Goal: Task Accomplishment & Management: Complete application form

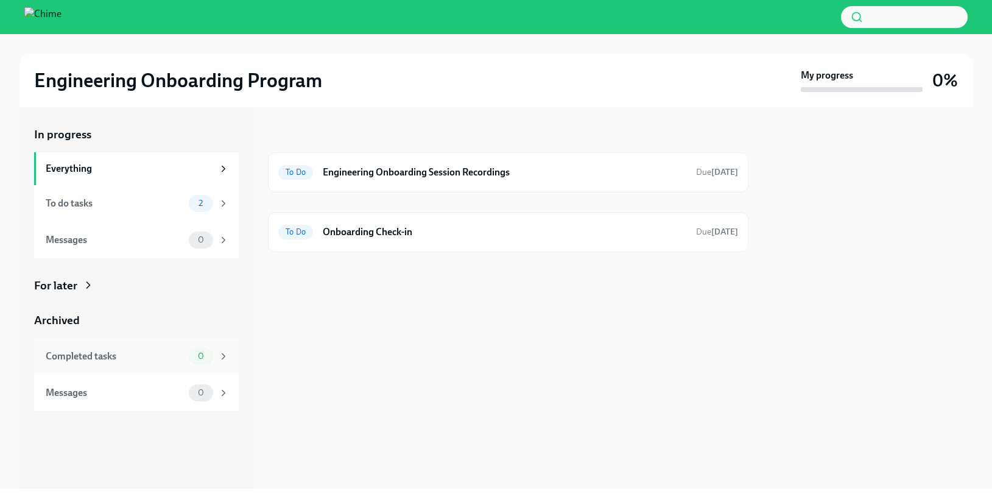
click at [139, 359] on div "Completed tasks" at bounding box center [115, 356] width 138 height 13
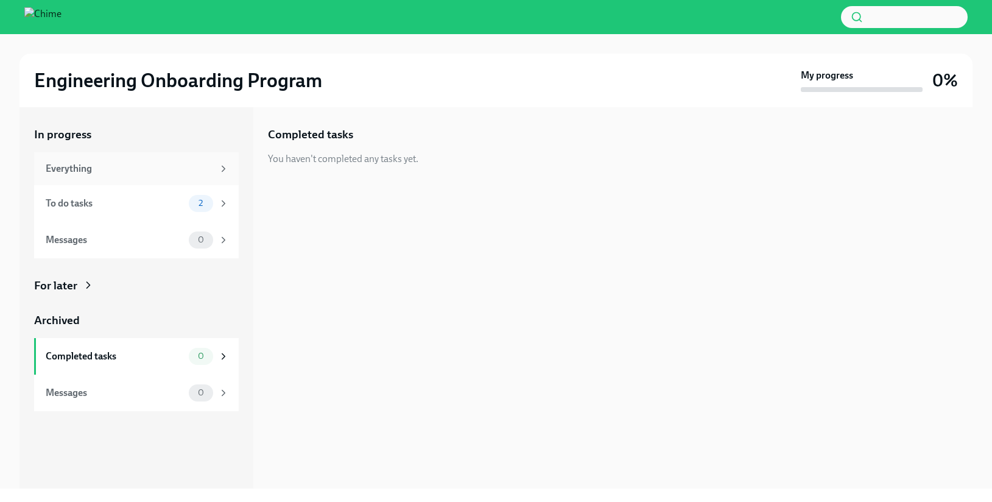
click at [132, 167] on div "Everything" at bounding box center [130, 168] width 168 height 13
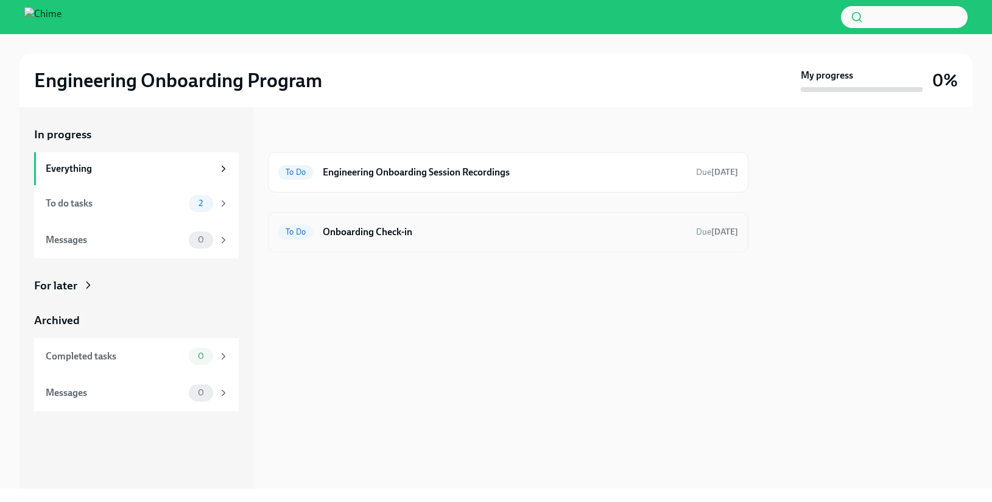
click at [407, 233] on h6 "Onboarding Check-in" at bounding box center [505, 231] width 364 height 13
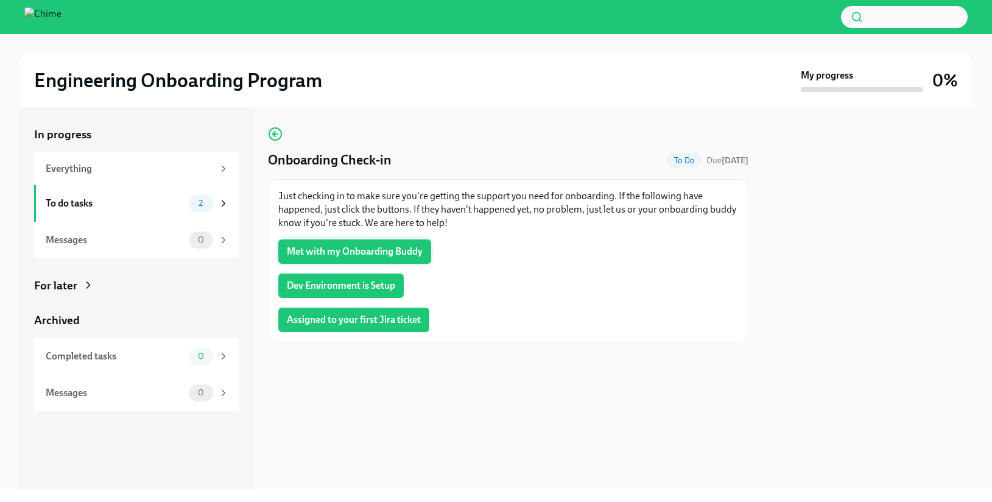
click at [404, 253] on span "Met with my Onboarding Buddy" at bounding box center [355, 251] width 136 height 12
click at [376, 285] on span "Dev Environment is Setup" at bounding box center [341, 286] width 108 height 12
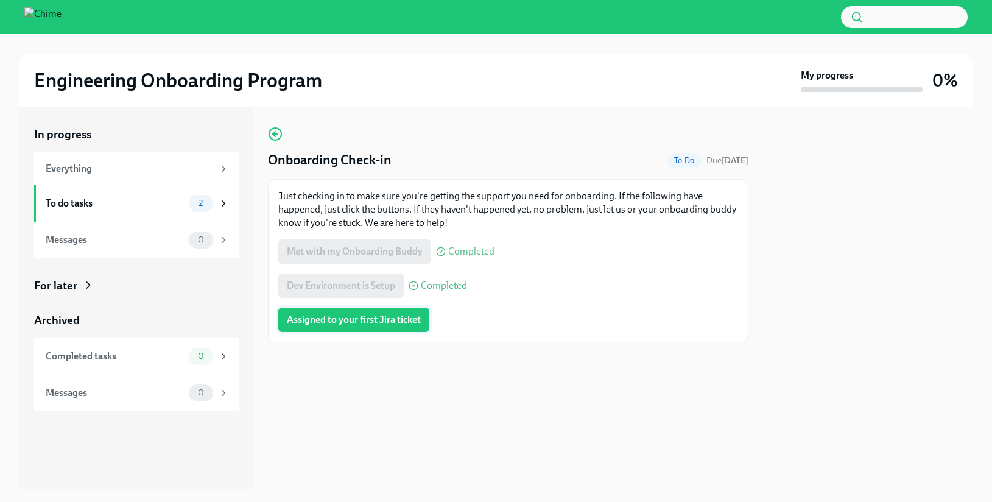
click at [390, 322] on span "Assigned to your first Jira ticket" at bounding box center [354, 320] width 134 height 12
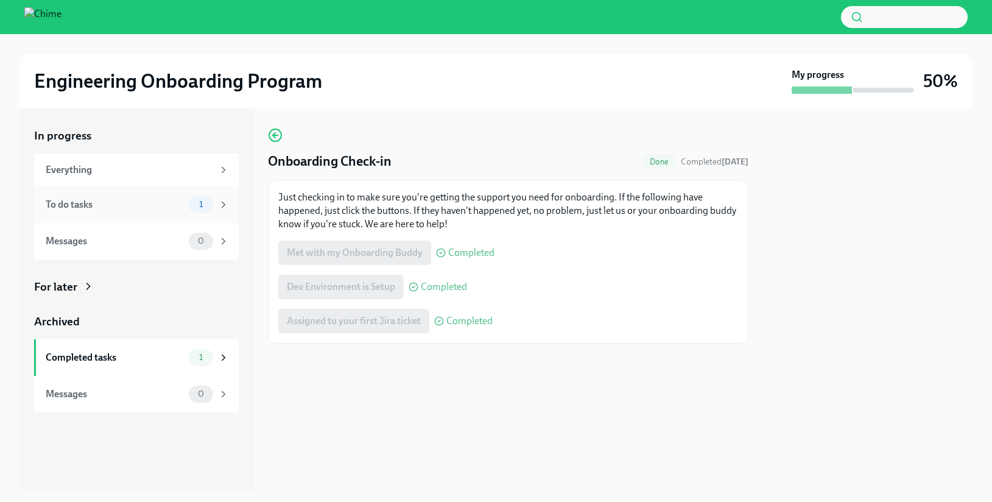
click at [151, 203] on div "To do tasks" at bounding box center [115, 204] width 138 height 13
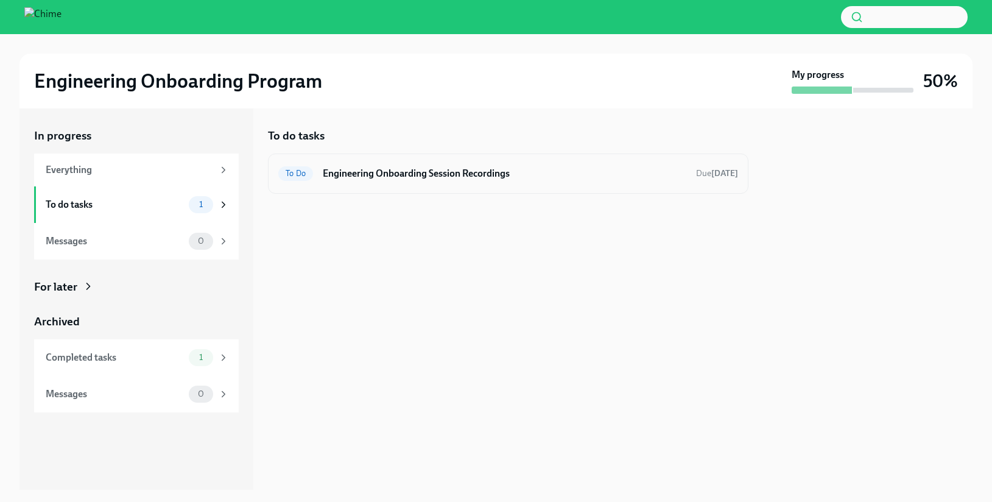
click at [495, 175] on h6 "Engineering Onboarding Session Recordings" at bounding box center [505, 173] width 364 height 13
